Goal: Communication & Community: Answer question/provide support

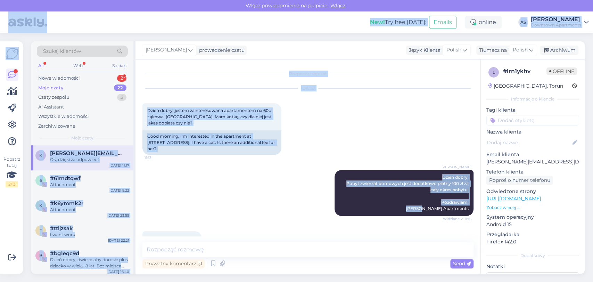
click at [88, 83] on div "Moje czaty 22" at bounding box center [82, 88] width 91 height 10
click at [89, 83] on div "Moje czaty 22" at bounding box center [82, 88] width 91 height 10
click at [92, 76] on div "Nowe wiadomości 2" at bounding box center [82, 78] width 91 height 10
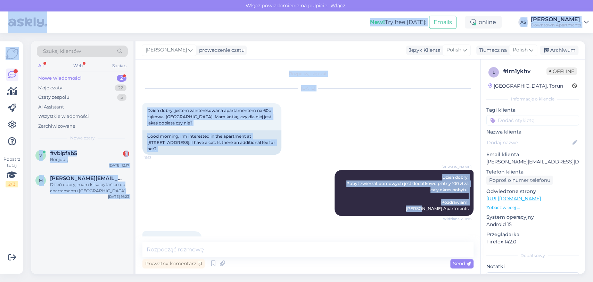
click at [97, 213] on div "v #vblpfab5 1 Bonjour, [DATE] 12:17 m [PERSON_NAME][EMAIL_ADDRESS][DOMAIN_NAME]…" at bounding box center [82, 209] width 102 height 128
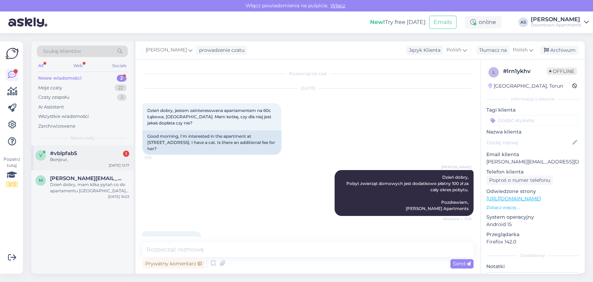
click at [91, 165] on div "v #vblpfab5 1 Bonjour, [DATE] 12:17" at bounding box center [82, 157] width 102 height 25
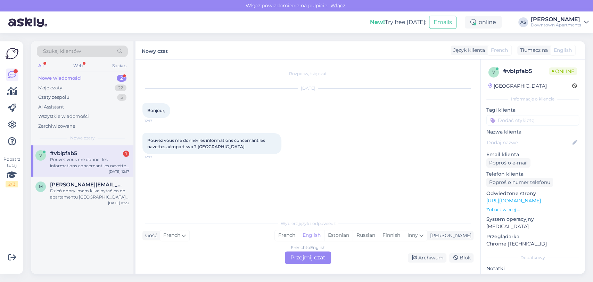
click at [294, 256] on div "French to English Przejmij czat" at bounding box center [308, 257] width 46 height 12
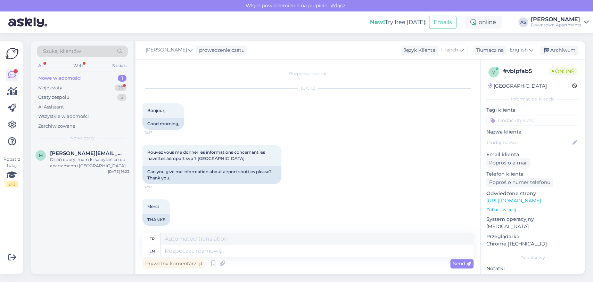
scroll to position [7, 0]
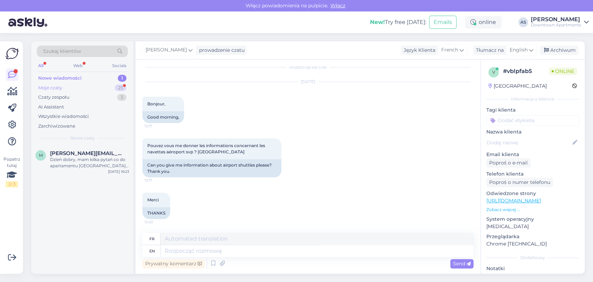
click at [103, 86] on div "Moje czaty 23" at bounding box center [82, 88] width 91 height 10
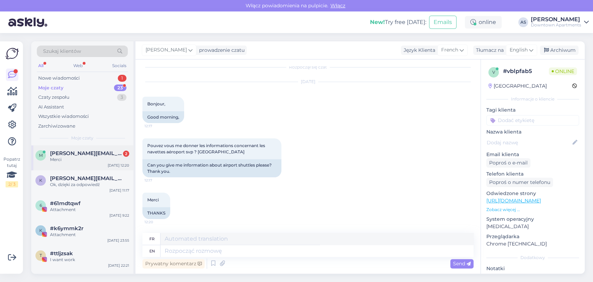
click at [72, 160] on div "Merci" at bounding box center [89, 159] width 79 height 6
click at [80, 93] on div "Czaty zespołu 3" at bounding box center [82, 97] width 91 height 10
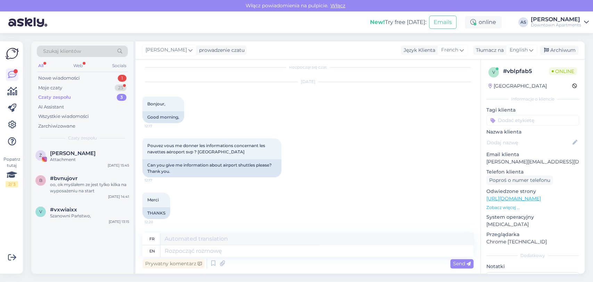
scroll to position [48, 0]
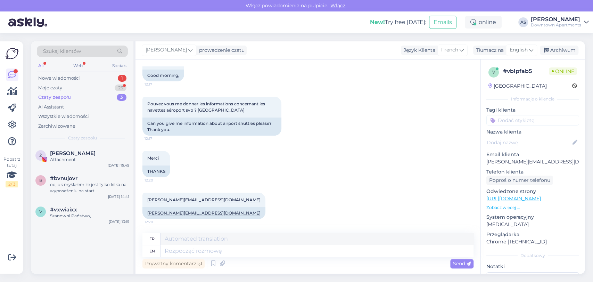
click at [76, 94] on div "Czaty zespołu 3" at bounding box center [82, 97] width 91 height 10
click at [98, 81] on div "Nowe wiadomości 1" at bounding box center [82, 78] width 91 height 10
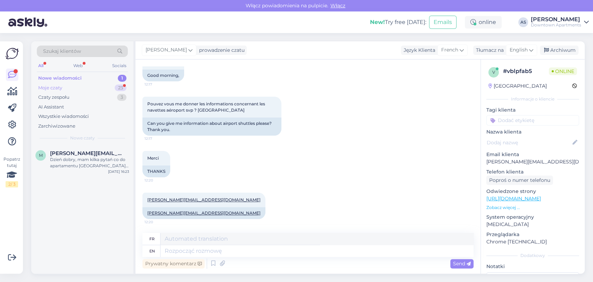
click at [94, 88] on div "Moje czaty 23" at bounding box center [82, 88] width 91 height 10
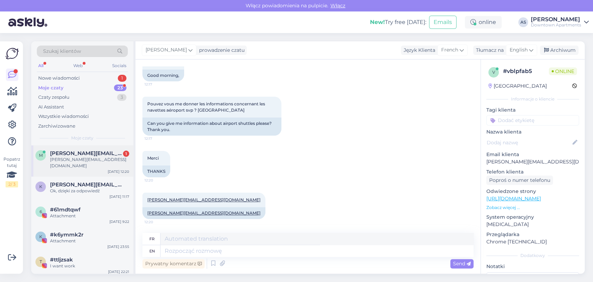
click at [87, 150] on span "[PERSON_NAME][EMAIL_ADDRESS][DOMAIN_NAME]" at bounding box center [86, 153] width 72 height 6
